Goal: Task Accomplishment & Management: Use online tool/utility

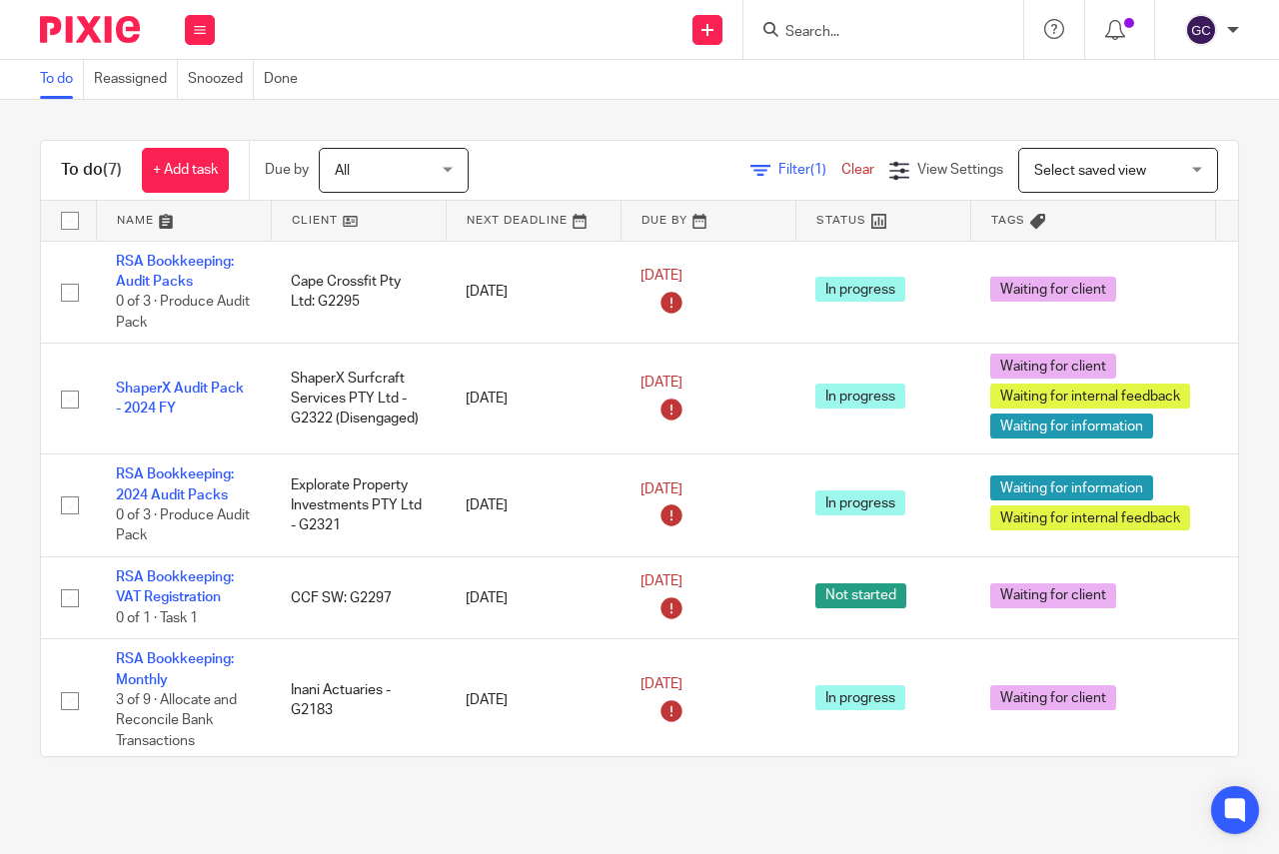
scroll to position [226, 0]
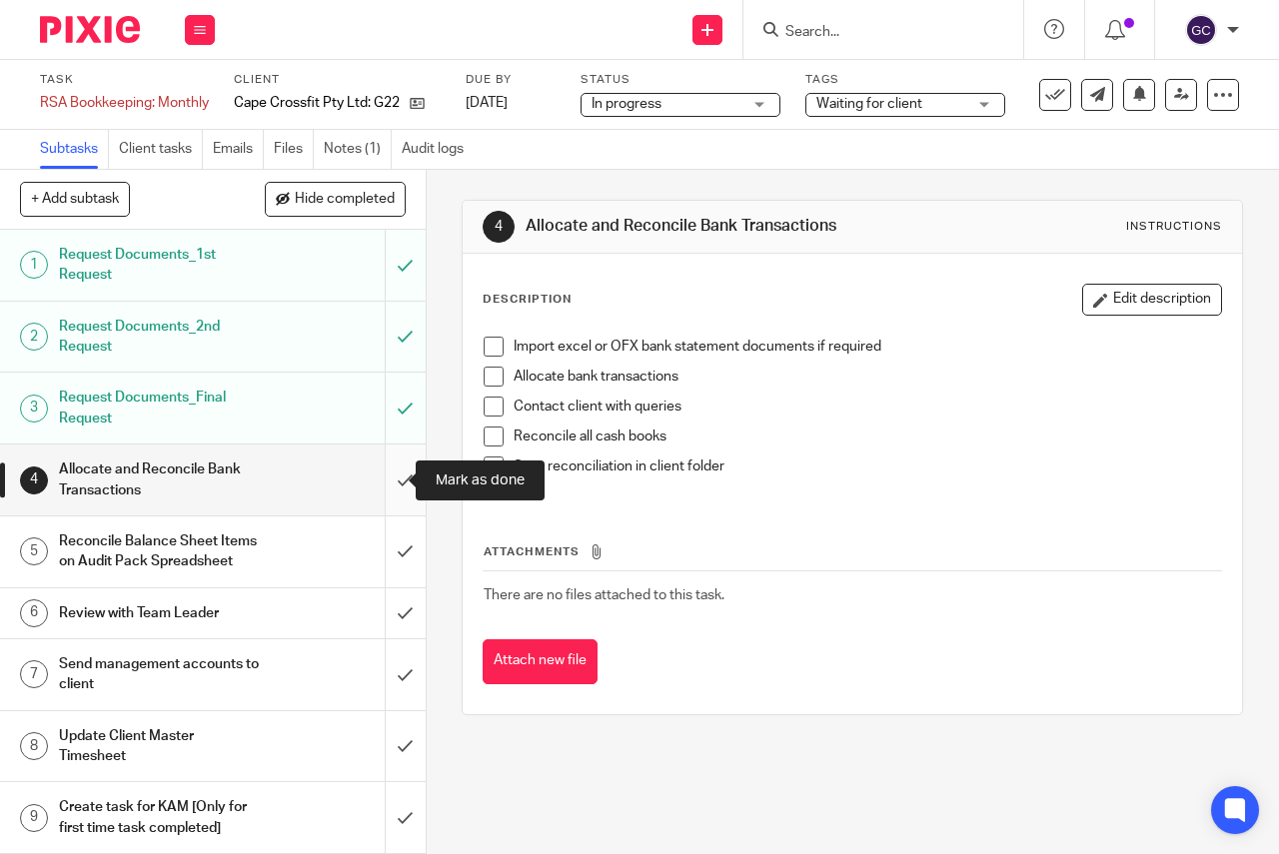
drag, startPoint x: 385, startPoint y: 491, endPoint x: 385, endPoint y: 508, distance: 17.0
click at [385, 491] on input "submit" at bounding box center [213, 480] width 426 height 71
click at [385, 553] on input "submit" at bounding box center [213, 552] width 426 height 71
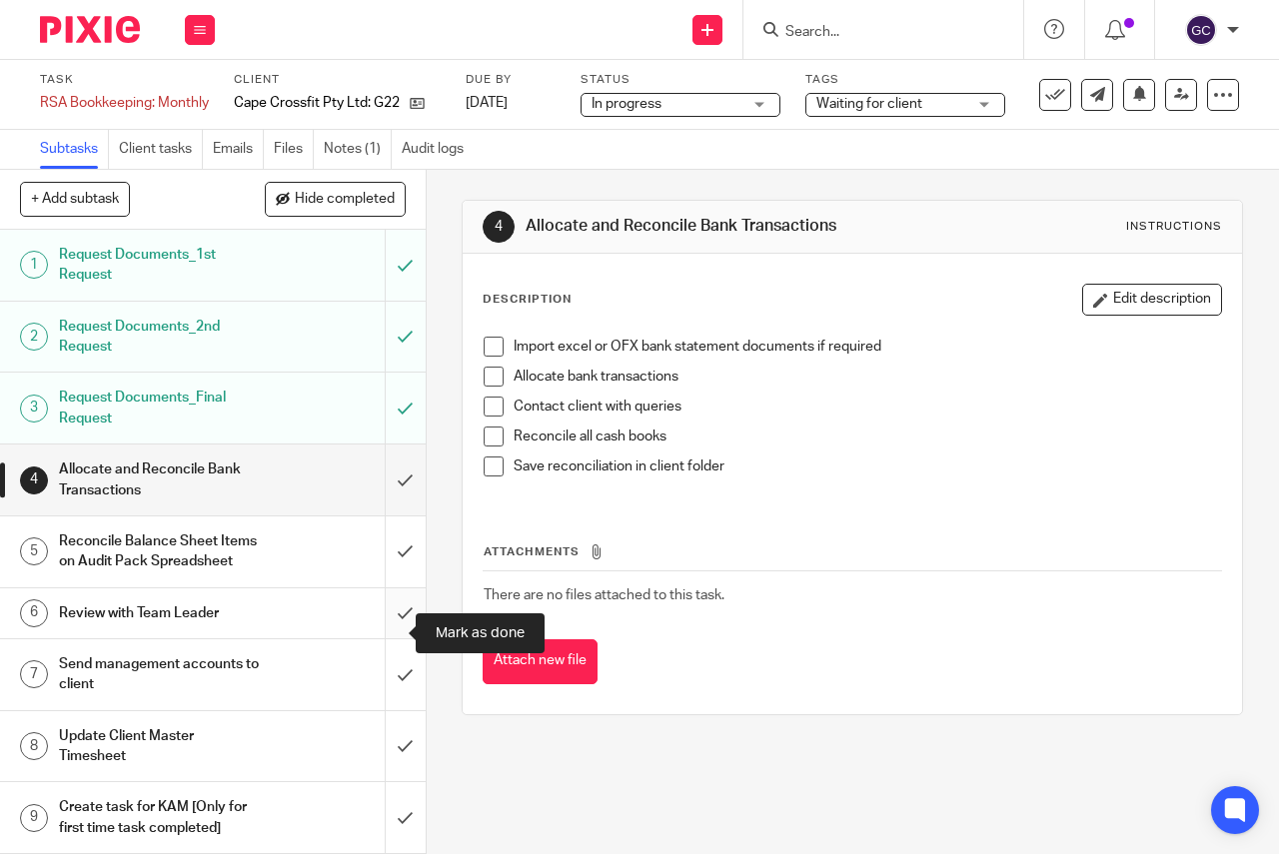
click at [393, 635] on input "submit" at bounding box center [213, 614] width 426 height 50
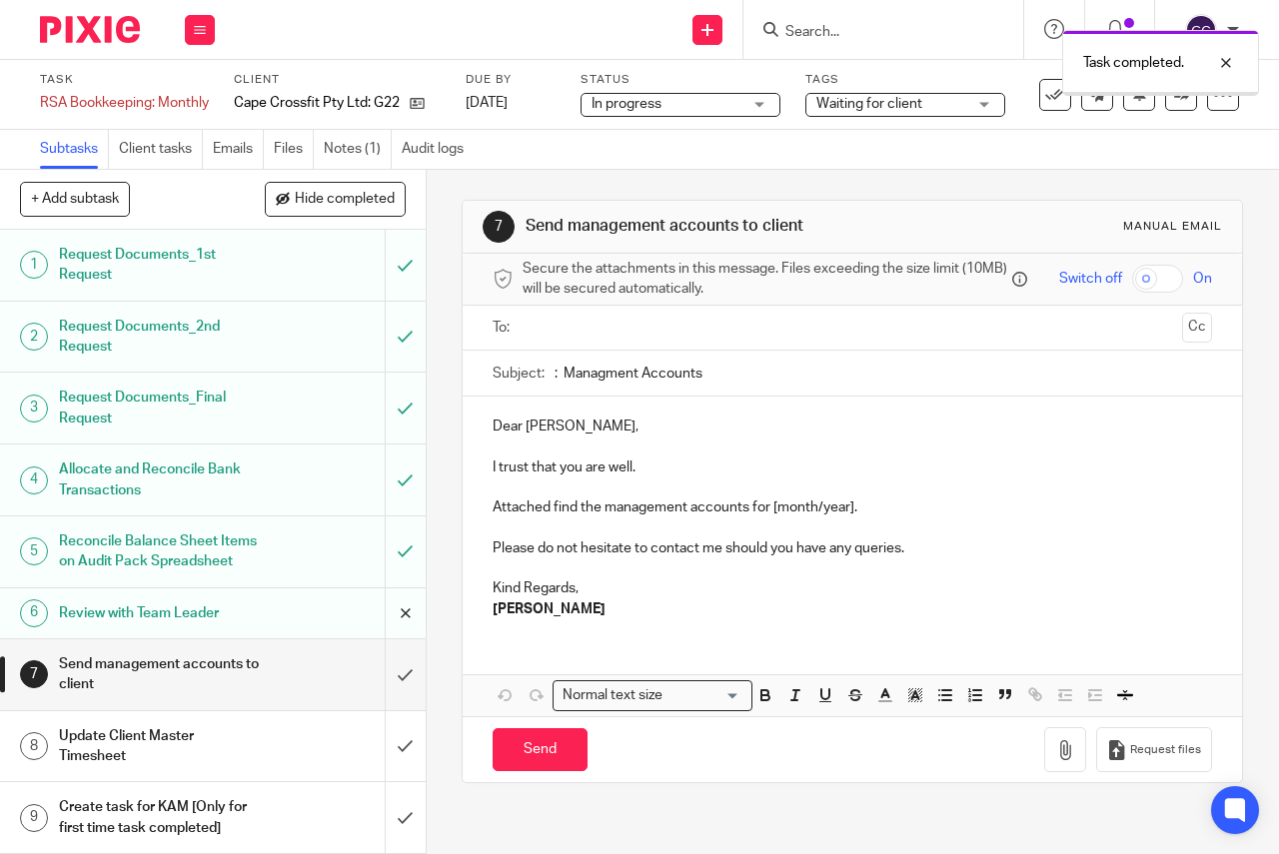
scroll to position [20, 0]
click at [381, 671] on input "submit" at bounding box center [213, 674] width 426 height 71
click at [393, 747] on input "submit" at bounding box center [213, 746] width 426 height 71
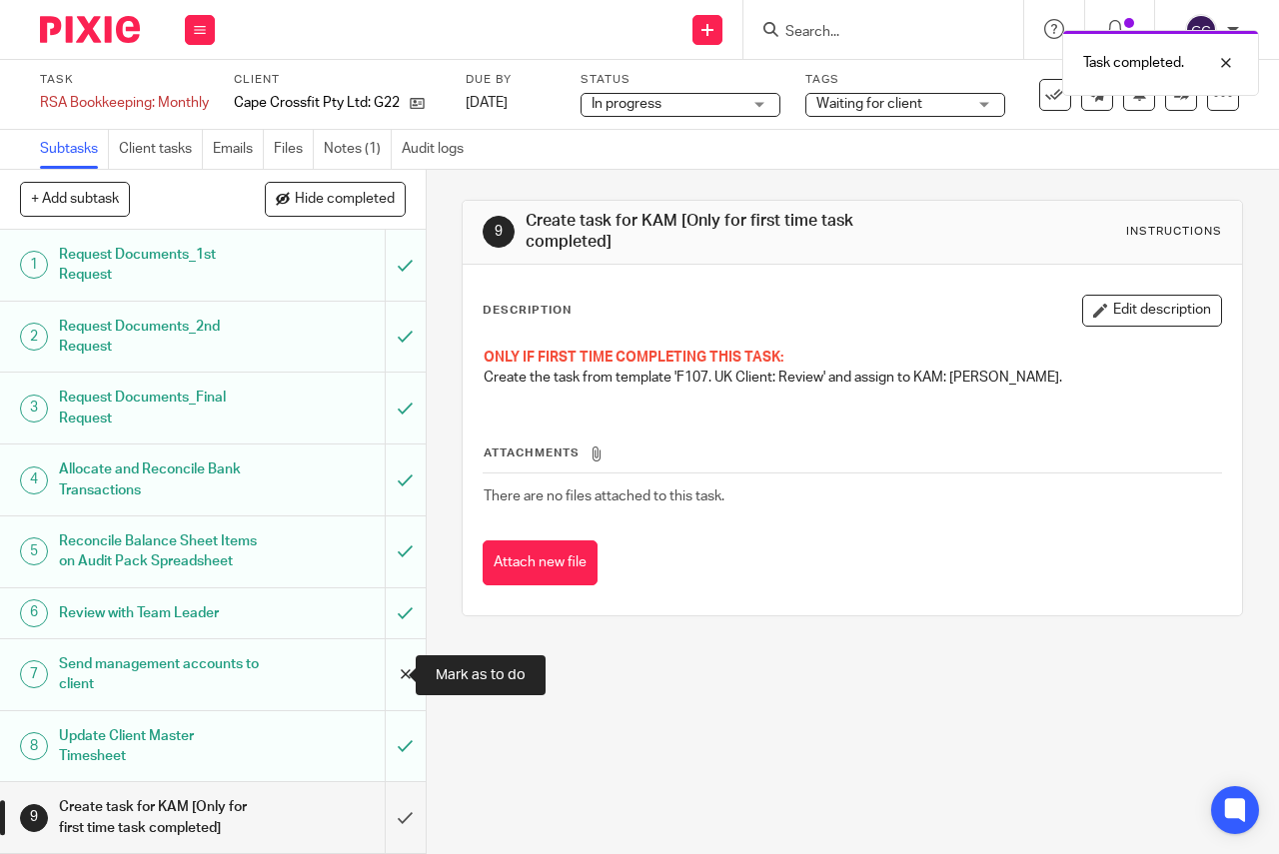
scroll to position [20, 0]
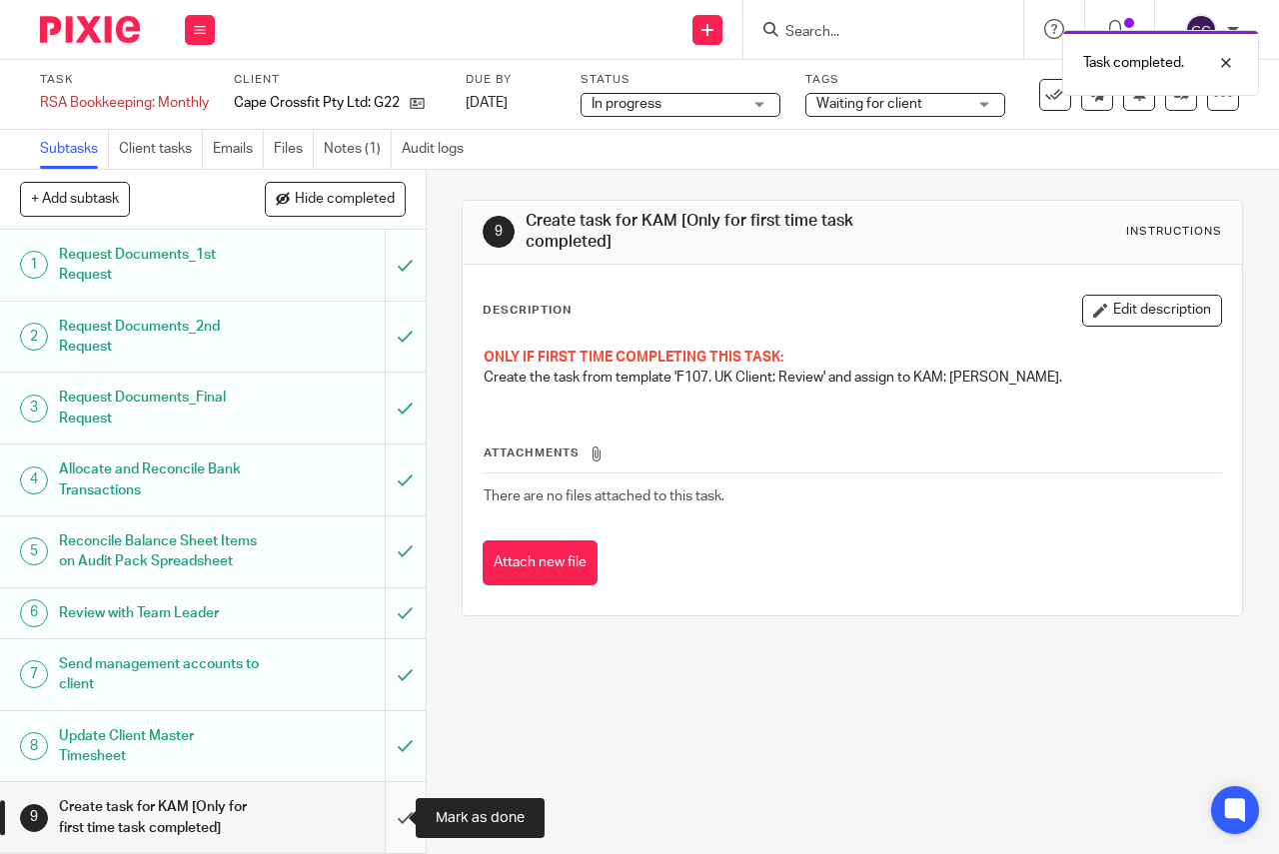
click at [388, 824] on input "submit" at bounding box center [213, 817] width 426 height 71
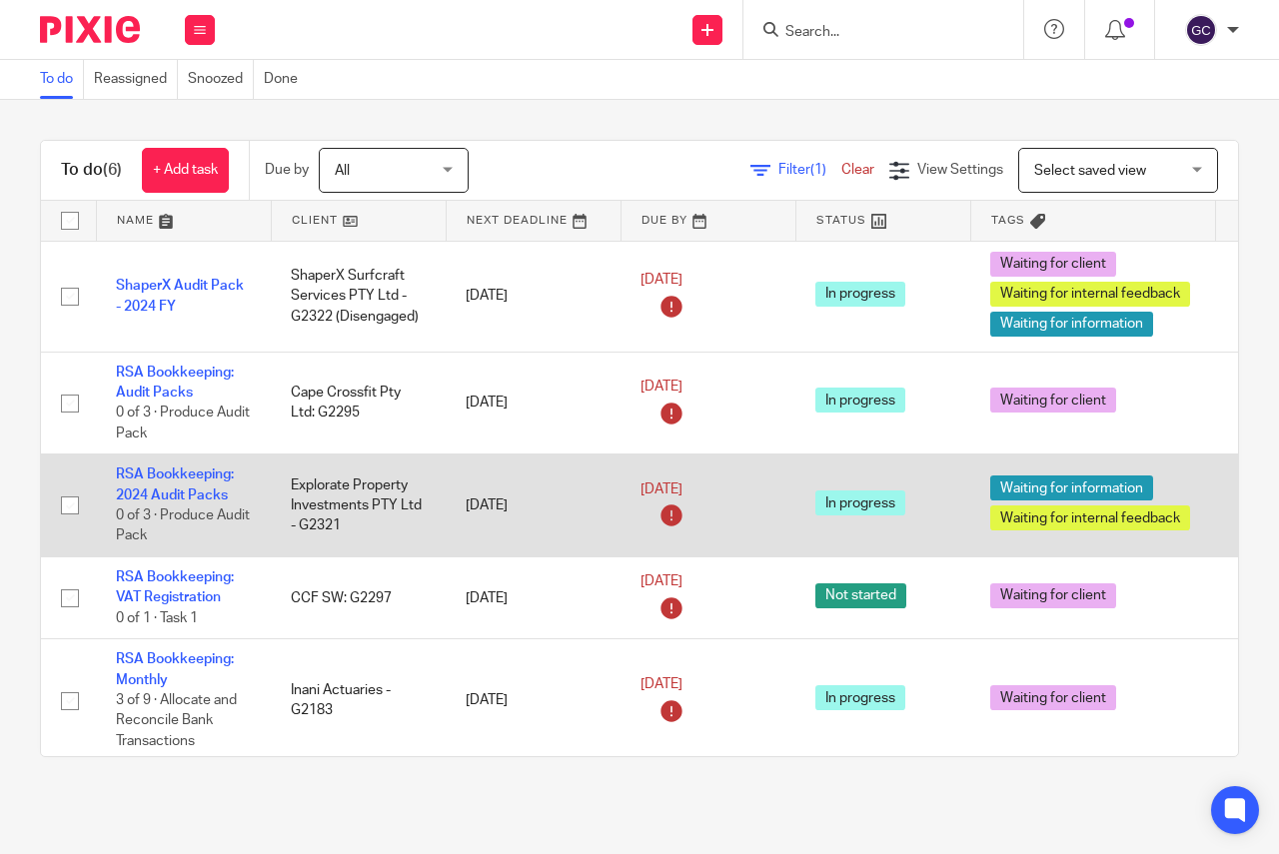
scroll to position [103, 0]
